Goal: Obtain resource: Obtain resource

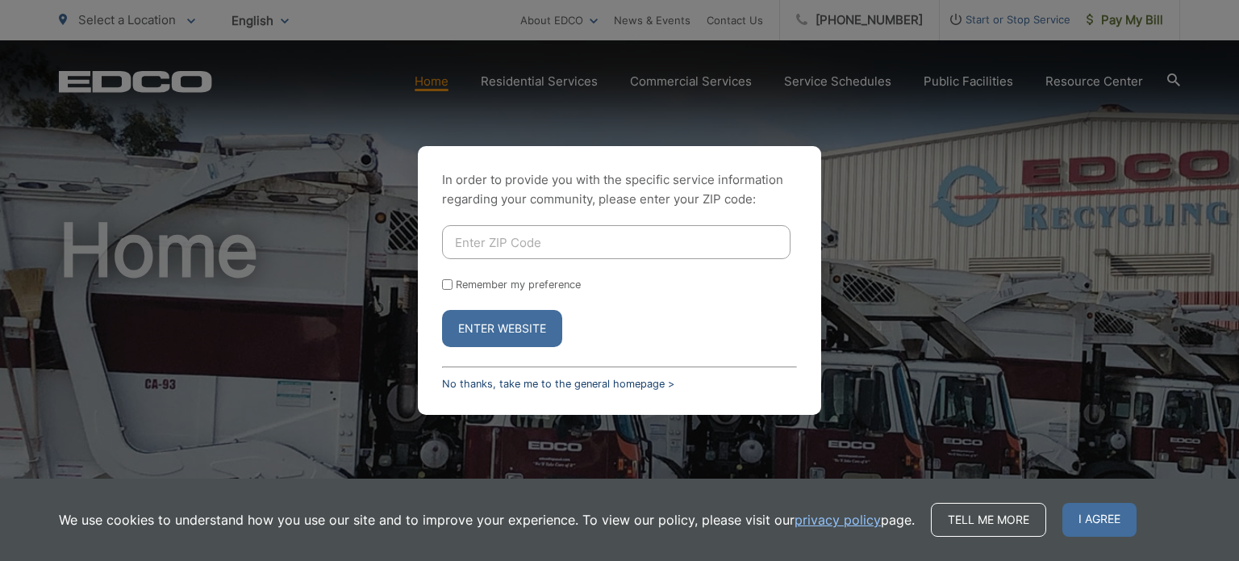
click at [628, 386] on link "No thanks, take me to the general homepage >" at bounding box center [558, 384] width 232 height 12
click at [1102, 524] on span "I agree" at bounding box center [1100, 520] width 74 height 34
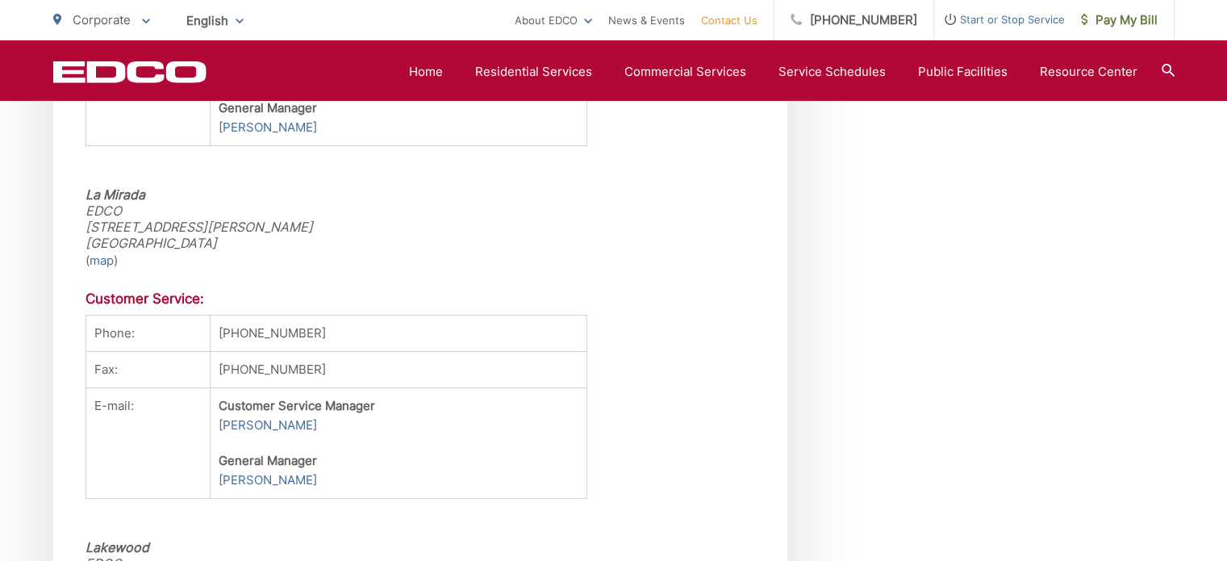
scroll to position [3418, 0]
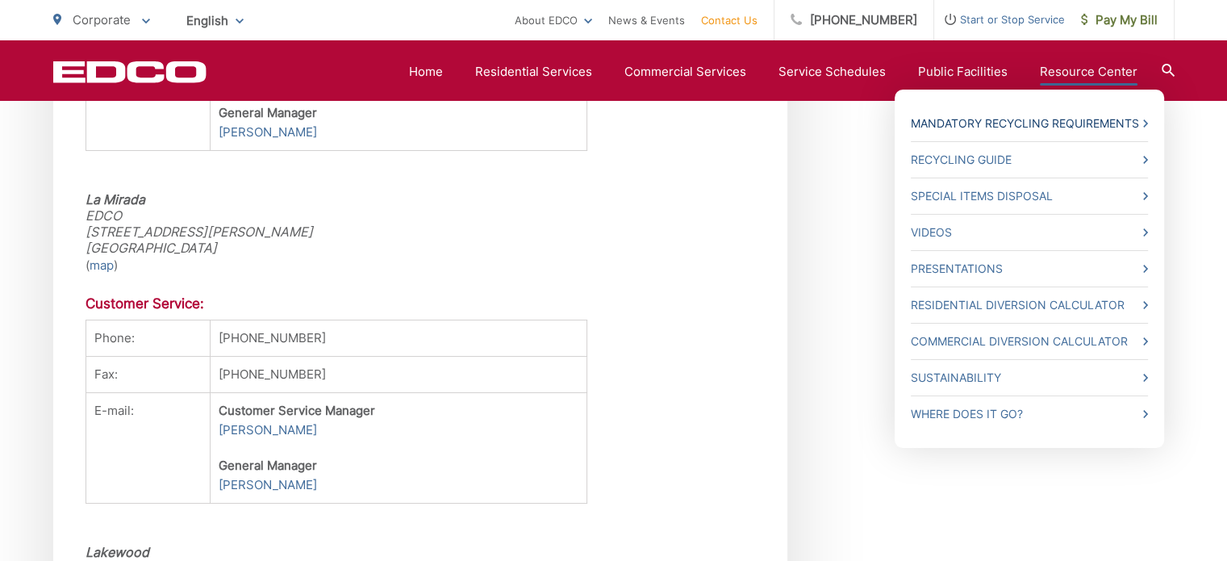
click at [1071, 119] on link "Mandatory Recycling Requirements" at bounding box center [1029, 123] width 237 height 19
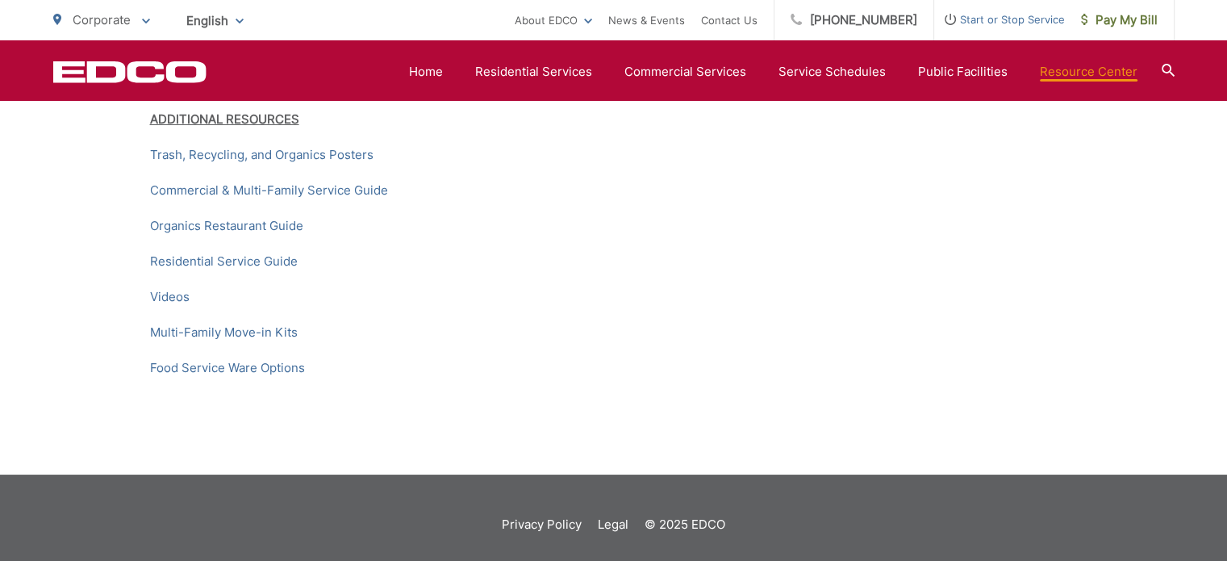
scroll to position [2505, 0]
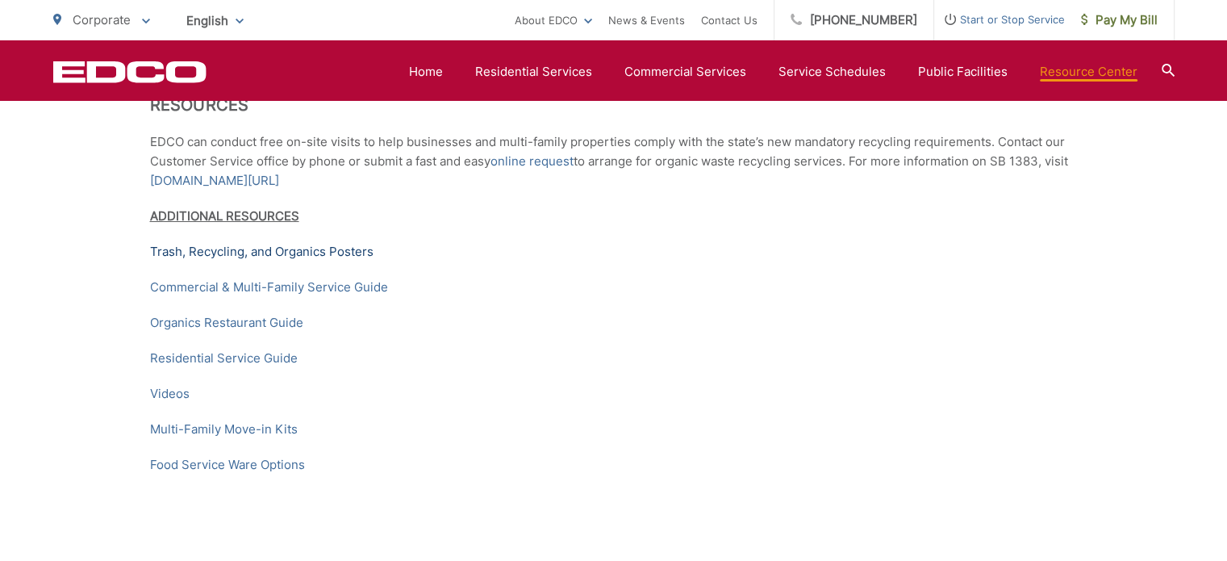
click at [311, 261] on link "Trash, Recycling, and Organics Posters" at bounding box center [262, 251] width 224 height 19
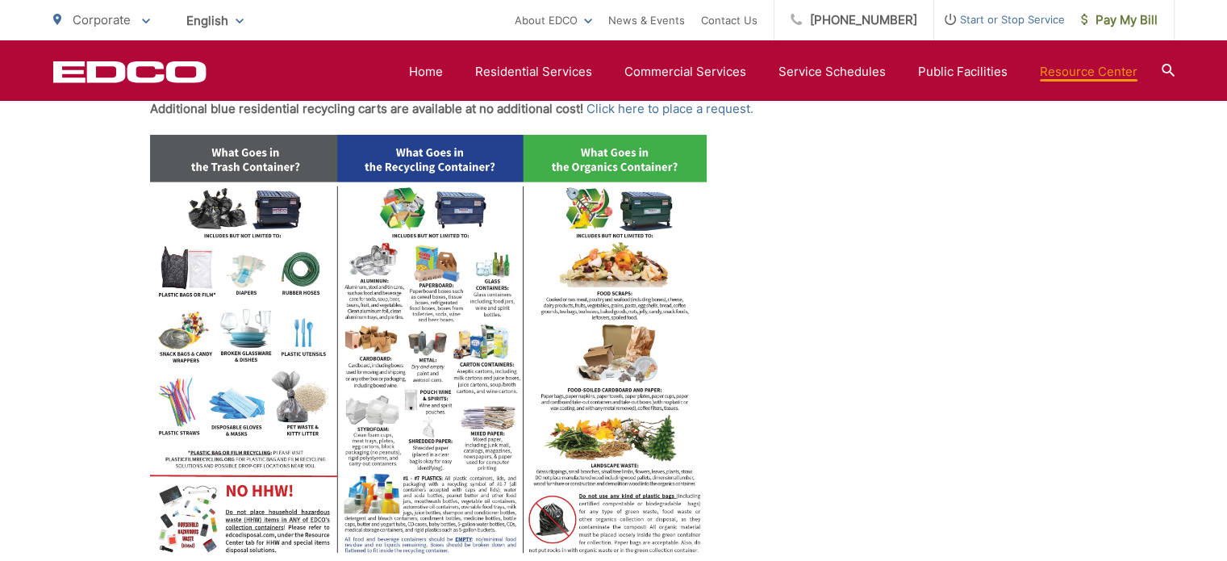
scroll to position [516, 0]
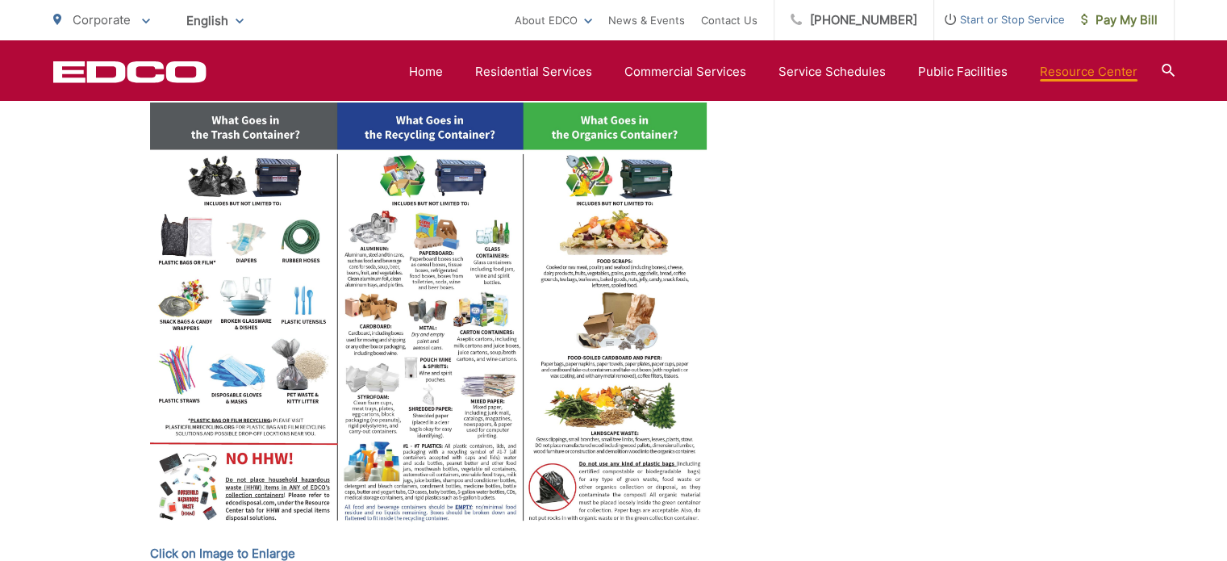
click at [311, 330] on img at bounding box center [428, 317] width 557 height 430
